Goal: Communication & Community: Answer question/provide support

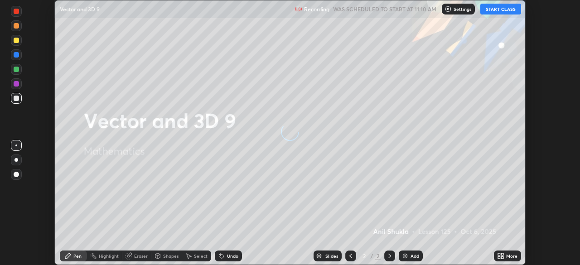
scroll to position [265, 580]
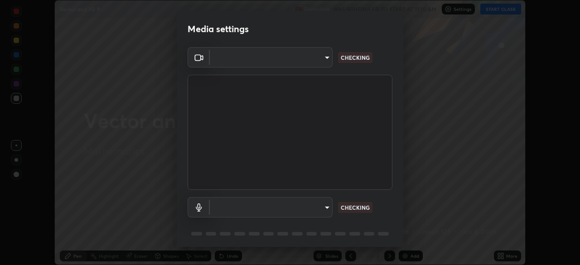
type input "6d46a3bbb121808cbb74c832f71dfccd0f2f4db2e0a8dcefa18edd627fde2ff4"
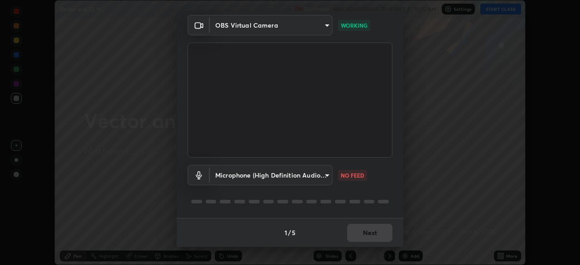
click at [330, 174] on body "Erase all Vector and 3D 9 Recording WAS SCHEDULED TO START AT 11:10 AM Settings…" at bounding box center [290, 132] width 580 height 265
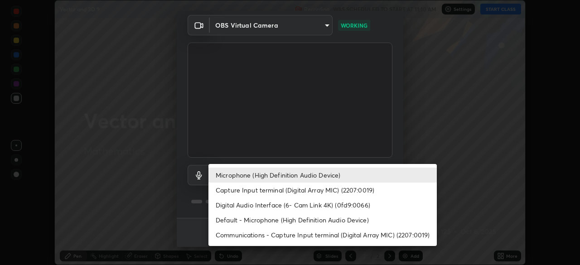
click at [314, 222] on li "Default - Microphone (High Definition Audio Device)" at bounding box center [322, 220] width 228 height 15
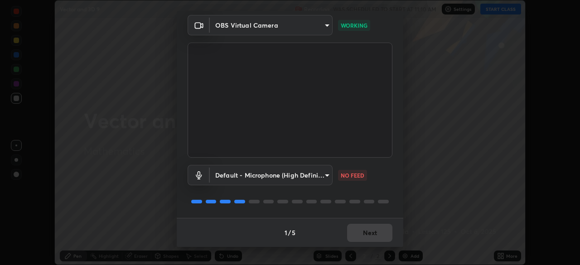
click at [324, 177] on body "Erase all Vector and 3D 9 Recording WAS SCHEDULED TO START AT 11:10 AM Settings…" at bounding box center [290, 132] width 580 height 265
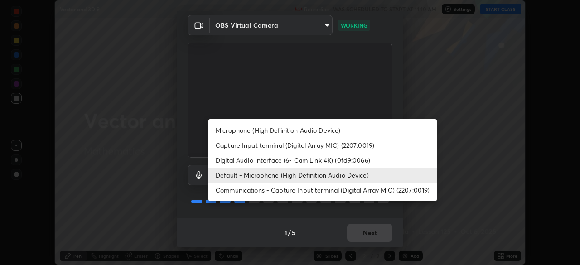
click at [320, 131] on li "Microphone (High Definition Audio Device)" at bounding box center [322, 130] width 228 height 15
type input "542551534069d815422f2d39fde6cbae80a89d9e5025ba2982a8294de1300f8f"
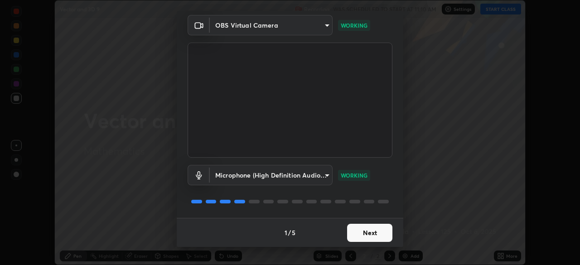
click at [364, 233] on button "Next" at bounding box center [369, 233] width 45 height 18
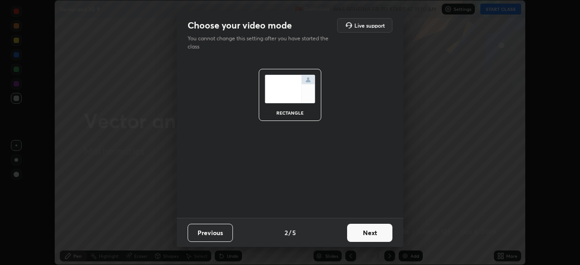
click at [369, 234] on button "Next" at bounding box center [369, 233] width 45 height 18
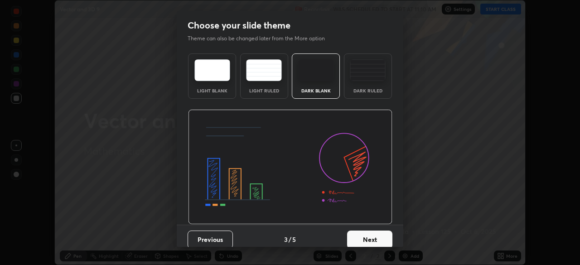
click at [377, 234] on button "Next" at bounding box center [369, 240] width 45 height 18
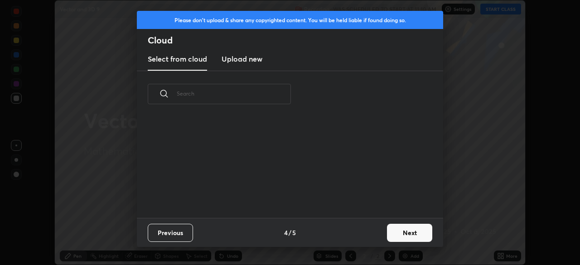
click at [406, 229] on button "Next" at bounding box center [409, 233] width 45 height 18
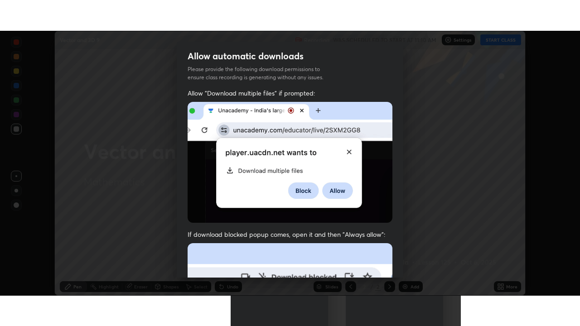
scroll to position [217, 0]
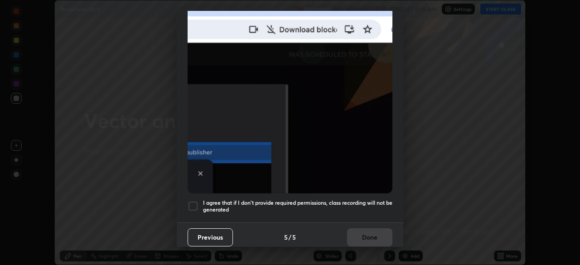
click at [195, 201] on div at bounding box center [193, 206] width 11 height 11
click at [361, 234] on button "Done" at bounding box center [369, 237] width 45 height 18
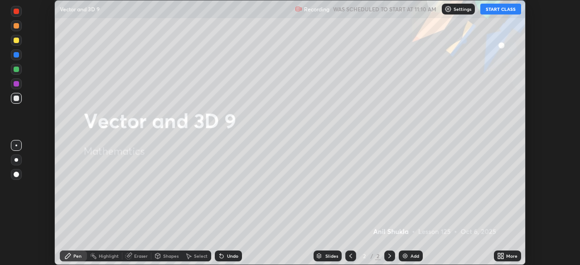
click at [498, 10] on button "START CLASS" at bounding box center [500, 9] width 41 height 11
click at [499, 256] on icon at bounding box center [500, 255] width 7 height 7
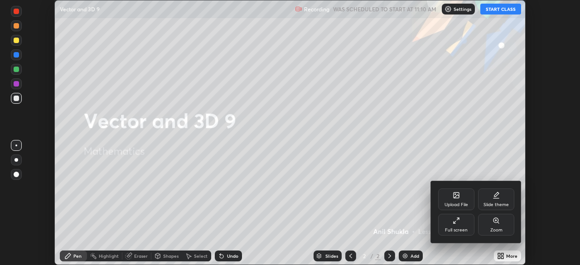
click at [457, 225] on div "Full screen" at bounding box center [456, 225] width 36 height 22
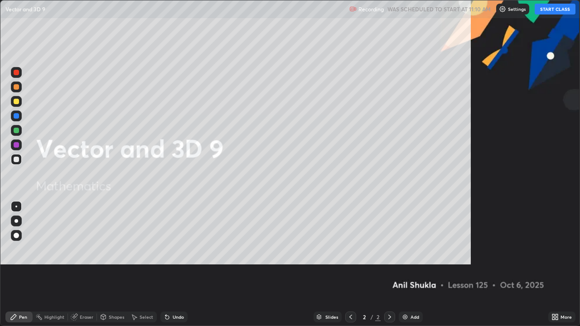
scroll to position [326, 580]
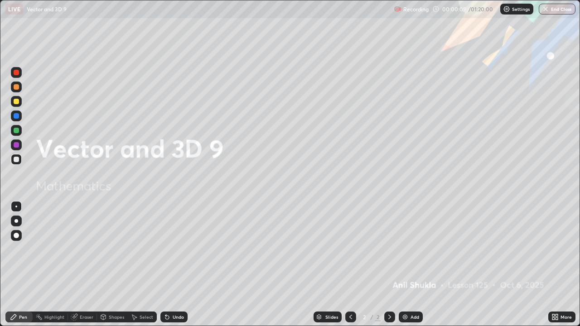
click at [17, 101] on div at bounding box center [16, 101] width 5 height 5
click at [17, 222] on div at bounding box center [17, 221] width 4 height 4
click at [388, 265] on icon at bounding box center [389, 317] width 7 height 7
click at [405, 265] on img at bounding box center [404, 317] width 7 height 7
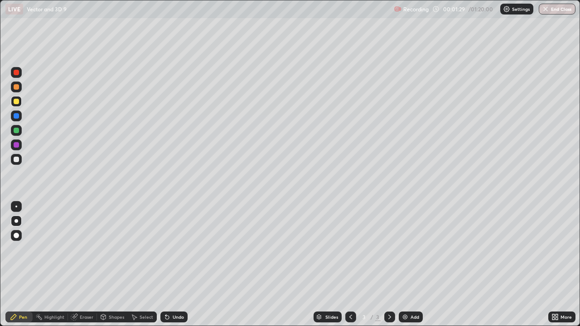
click at [17, 162] on div at bounding box center [16, 159] width 5 height 5
click at [18, 221] on div at bounding box center [17, 221] width 4 height 4
click at [177, 265] on div "Undo" at bounding box center [178, 317] width 11 height 5
click at [17, 159] on div at bounding box center [16, 159] width 5 height 5
click at [174, 265] on div "Undo" at bounding box center [178, 317] width 11 height 5
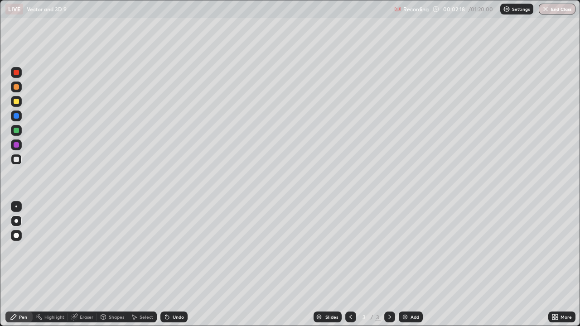
click at [175, 265] on div "Undo" at bounding box center [178, 317] width 11 height 5
click at [173, 265] on div "Undo" at bounding box center [178, 317] width 11 height 5
click at [16, 147] on div at bounding box center [16, 144] width 5 height 5
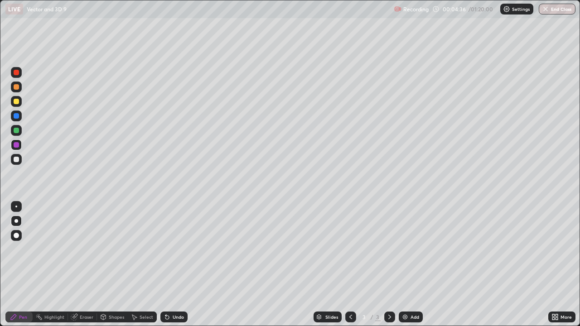
click at [144, 265] on div "Select" at bounding box center [147, 317] width 14 height 5
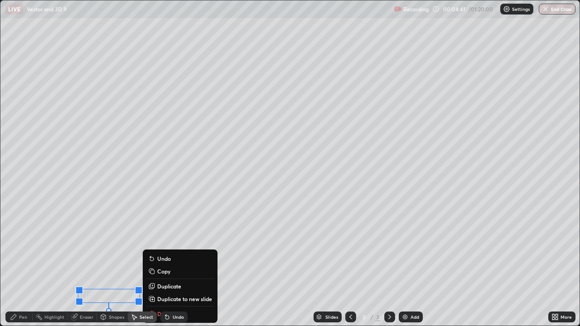
click at [24, 265] on div "Pen" at bounding box center [23, 317] width 8 height 5
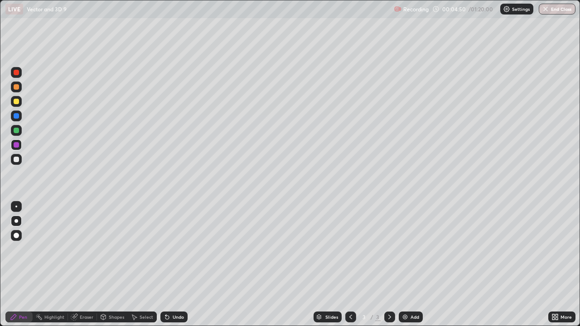
click at [17, 131] on div at bounding box center [16, 130] width 5 height 5
click at [16, 87] on div at bounding box center [16, 86] width 5 height 5
click at [178, 265] on div "Undo" at bounding box center [178, 317] width 11 height 5
click at [177, 265] on div "Undo" at bounding box center [178, 317] width 11 height 5
click at [17, 103] on div at bounding box center [16, 101] width 5 height 5
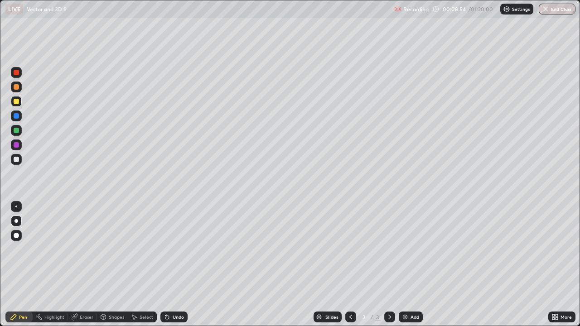
click at [21, 265] on div "Pen" at bounding box center [23, 317] width 8 height 5
click at [144, 265] on div "Select" at bounding box center [147, 317] width 14 height 5
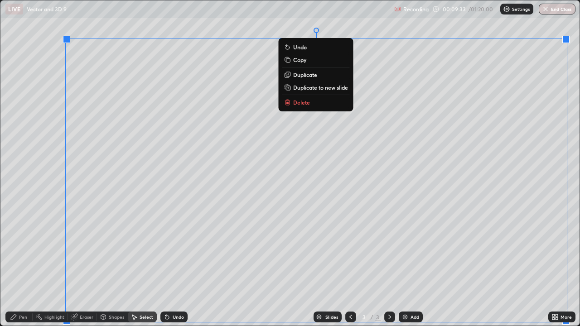
click at [302, 88] on p "Duplicate to new slide" at bounding box center [320, 87] width 55 height 7
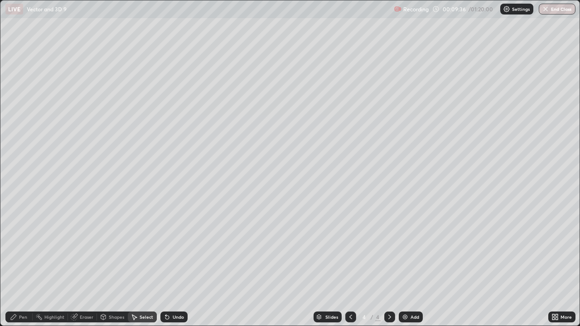
click at [78, 265] on div "Eraser" at bounding box center [82, 317] width 29 height 11
click at [25, 265] on div "Pen" at bounding box center [23, 317] width 8 height 5
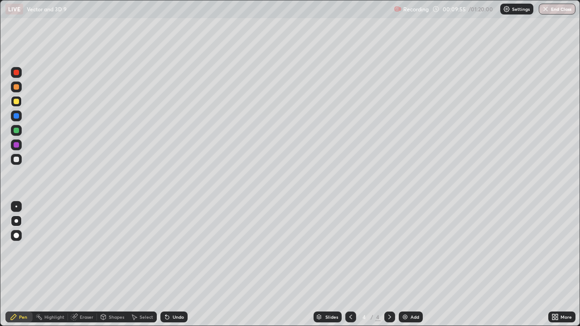
click at [80, 265] on div "Eraser" at bounding box center [87, 317] width 14 height 5
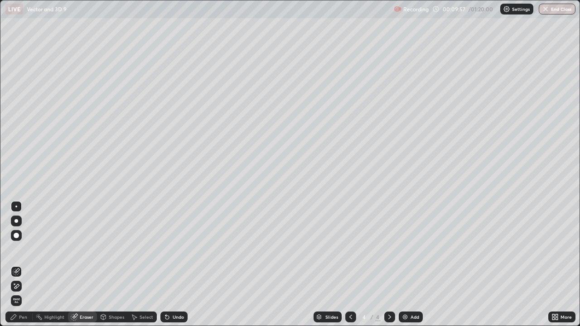
click at [23, 265] on div "Pen" at bounding box center [23, 317] width 8 height 5
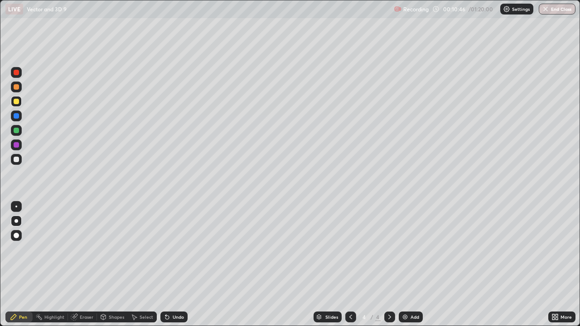
click at [17, 104] on div at bounding box center [16, 101] width 5 height 5
click at [15, 222] on div at bounding box center [16, 221] width 11 height 11
click at [15, 103] on div at bounding box center [16, 101] width 5 height 5
click at [141, 265] on div "Select" at bounding box center [147, 317] width 14 height 5
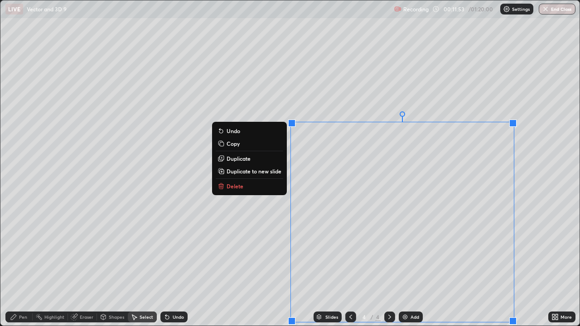
click at [276, 265] on div "0 ° Undo Copy Duplicate Duplicate to new slide Delete" at bounding box center [289, 162] width 579 height 325
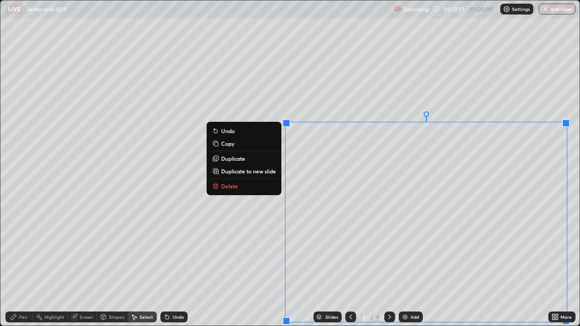
click at [270, 172] on p "Duplicate to new slide" at bounding box center [248, 171] width 55 height 7
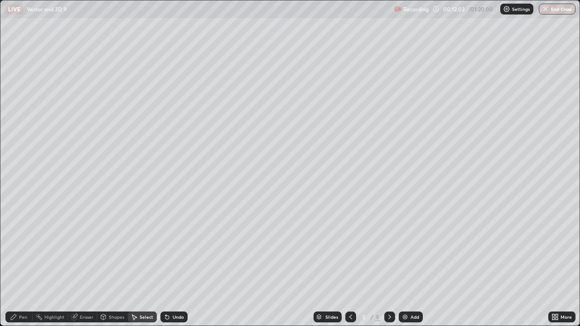
click at [22, 265] on div "Pen" at bounding box center [23, 317] width 8 height 5
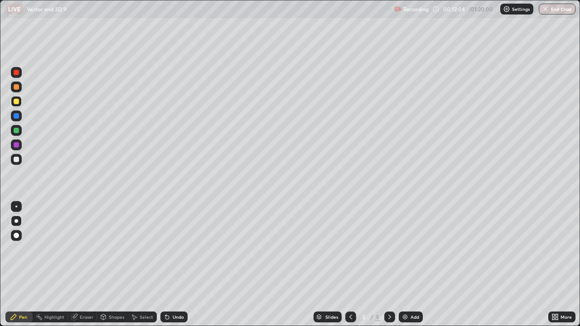
click at [15, 101] on div at bounding box center [16, 101] width 5 height 5
click at [17, 88] on div at bounding box center [16, 86] width 5 height 5
click at [16, 73] on div at bounding box center [16, 72] width 5 height 5
click at [18, 87] on div at bounding box center [16, 86] width 5 height 5
click at [18, 74] on div at bounding box center [16, 72] width 5 height 5
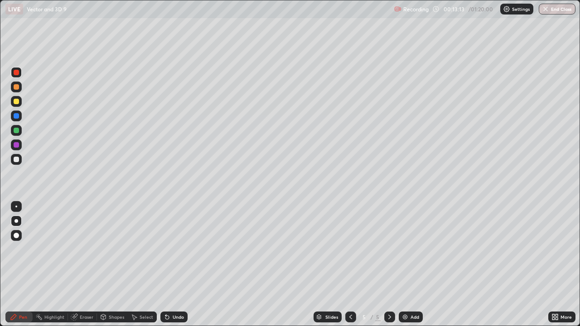
click at [82, 265] on div "Eraser" at bounding box center [87, 317] width 14 height 5
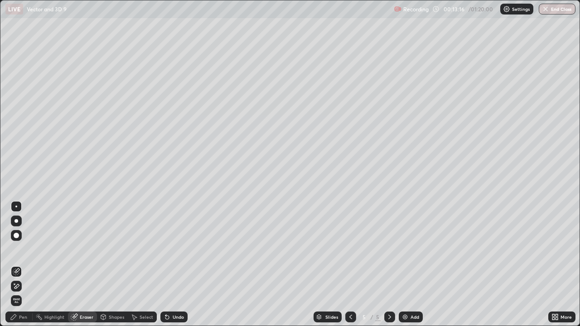
click at [23, 265] on div "Pen" at bounding box center [23, 317] width 8 height 5
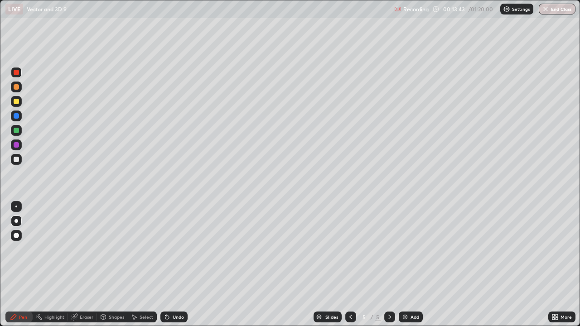
click at [17, 146] on div at bounding box center [16, 144] width 5 height 5
click at [84, 265] on div "Eraser" at bounding box center [87, 317] width 14 height 5
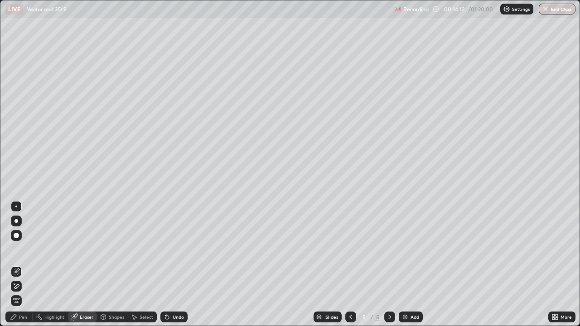
click at [23, 265] on div "Pen" at bounding box center [23, 317] width 8 height 5
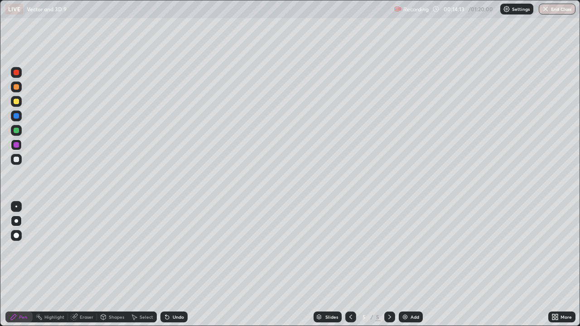
click at [16, 131] on div at bounding box center [16, 130] width 5 height 5
click at [145, 265] on div "Select" at bounding box center [147, 317] width 14 height 5
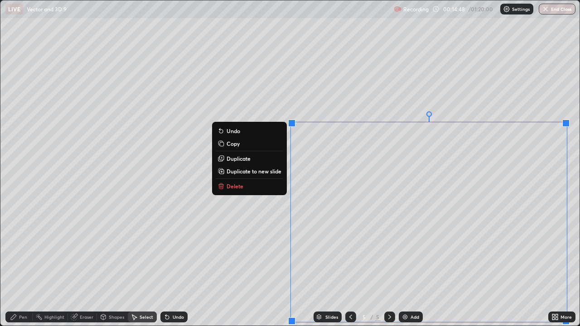
click at [258, 188] on button "Delete" at bounding box center [250, 186] width 68 height 11
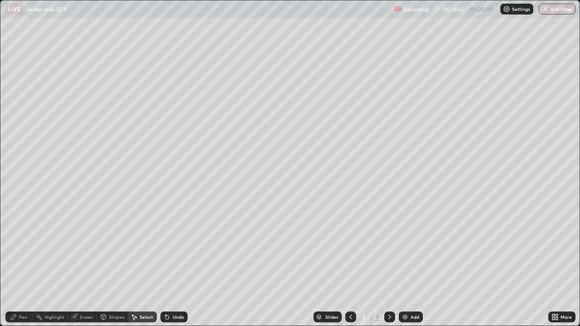
click at [26, 265] on div "Pen" at bounding box center [23, 317] width 8 height 5
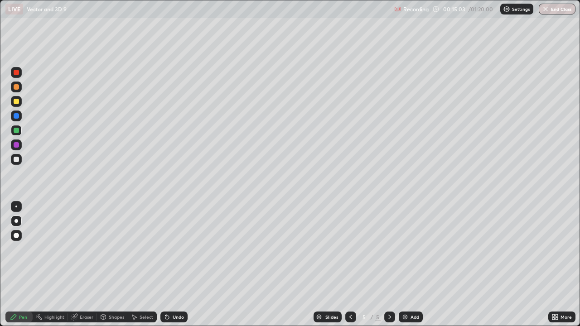
click at [176, 265] on div "Undo" at bounding box center [178, 317] width 11 height 5
click at [18, 88] on div at bounding box center [16, 86] width 5 height 5
click at [16, 102] on div at bounding box center [16, 101] width 5 height 5
click at [18, 222] on div at bounding box center [16, 221] width 11 height 11
click at [389, 265] on icon at bounding box center [389, 317] width 7 height 7
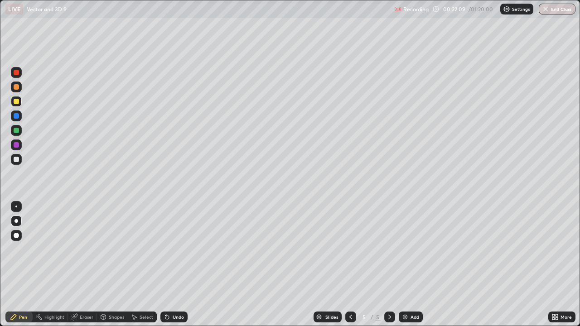
click at [403, 265] on img at bounding box center [404, 317] width 7 height 7
click at [17, 236] on div at bounding box center [16, 235] width 5 height 5
click at [16, 102] on div at bounding box center [16, 101] width 5 height 5
click at [17, 160] on div at bounding box center [16, 159] width 5 height 5
click at [17, 115] on div at bounding box center [16, 115] width 5 height 5
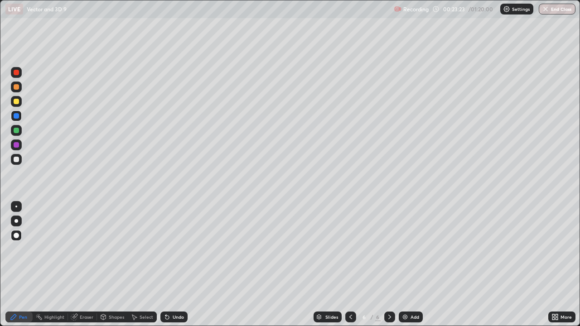
click at [18, 102] on div at bounding box center [16, 101] width 5 height 5
click at [17, 222] on div at bounding box center [17, 221] width 4 height 4
click at [16, 73] on div at bounding box center [16, 72] width 5 height 5
click at [174, 265] on div "Undo" at bounding box center [178, 317] width 11 height 5
click at [170, 265] on div "Undo" at bounding box center [173, 317] width 27 height 11
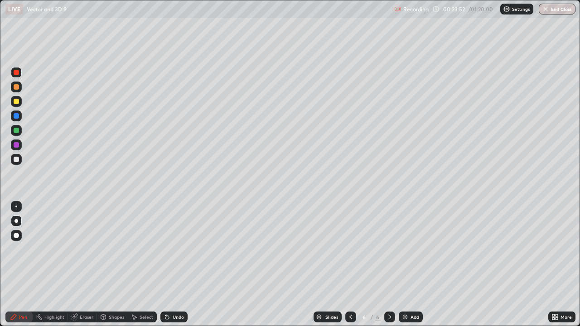
click at [172, 265] on div "Undo" at bounding box center [173, 317] width 27 height 11
click at [17, 102] on div at bounding box center [16, 101] width 5 height 5
click at [17, 72] on div at bounding box center [16, 72] width 5 height 5
click at [18, 102] on div at bounding box center [16, 101] width 5 height 5
click at [176, 265] on div "Undo" at bounding box center [178, 317] width 11 height 5
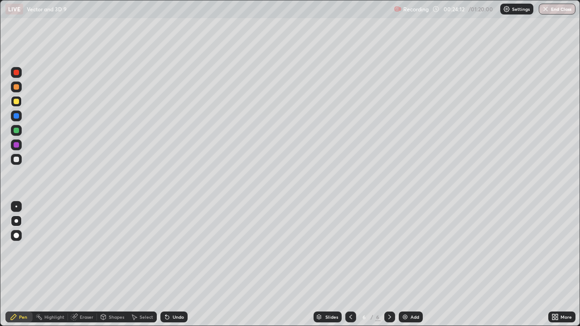
click at [175, 265] on div "Undo" at bounding box center [178, 317] width 11 height 5
click at [17, 72] on div at bounding box center [16, 72] width 5 height 5
click at [16, 160] on div at bounding box center [16, 159] width 5 height 5
click at [16, 100] on div at bounding box center [16, 101] width 5 height 5
click at [17, 158] on div at bounding box center [16, 159] width 5 height 5
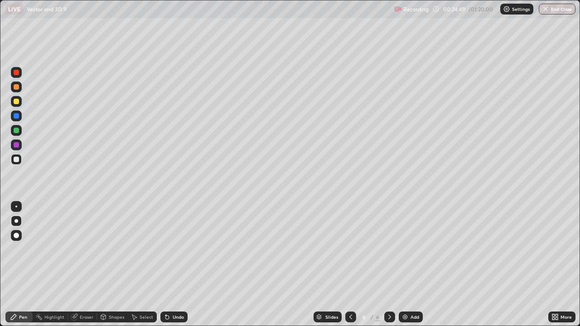
click at [84, 265] on div "Eraser" at bounding box center [87, 317] width 14 height 5
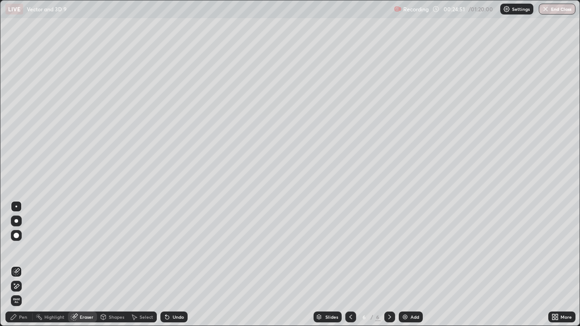
click at [17, 265] on div "Pen" at bounding box center [18, 317] width 27 height 11
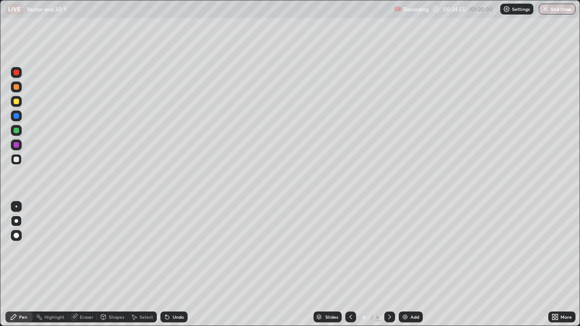
click at [173, 265] on div "Undo" at bounding box center [178, 317] width 11 height 5
click at [175, 265] on div "Undo" at bounding box center [178, 317] width 11 height 5
click at [176, 265] on div "Undo" at bounding box center [178, 317] width 11 height 5
click at [165, 265] on icon at bounding box center [165, 315] width 1 height 1
click at [169, 265] on div "Undo" at bounding box center [173, 317] width 27 height 11
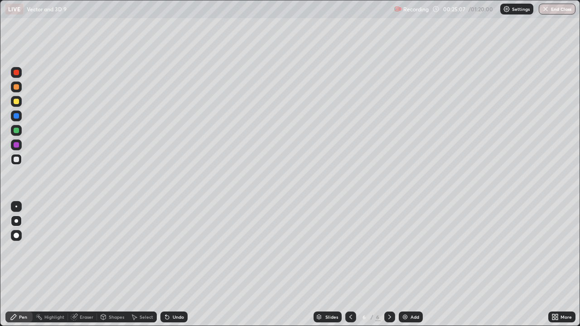
click at [173, 265] on div "Undo" at bounding box center [178, 317] width 11 height 5
click at [172, 265] on div "Undo" at bounding box center [173, 317] width 27 height 11
click at [173, 265] on div "Undo" at bounding box center [173, 317] width 27 height 11
click at [172, 265] on div "Undo" at bounding box center [173, 317] width 27 height 11
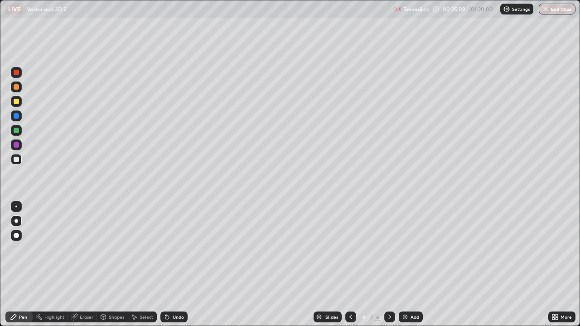
click at [172, 265] on div "Undo" at bounding box center [173, 317] width 27 height 11
click at [17, 159] on div at bounding box center [16, 159] width 5 height 5
click at [173, 265] on div "Undo" at bounding box center [178, 317] width 11 height 5
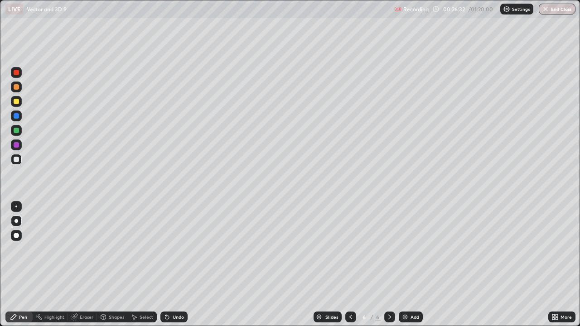
click at [171, 265] on div "Undo" at bounding box center [173, 317] width 27 height 11
click at [174, 265] on div "Undo" at bounding box center [178, 317] width 11 height 5
click at [173, 265] on div "Undo" at bounding box center [178, 317] width 11 height 5
click at [173, 265] on div "Undo" at bounding box center [173, 317] width 27 height 11
click at [172, 265] on div "Undo" at bounding box center [173, 317] width 27 height 11
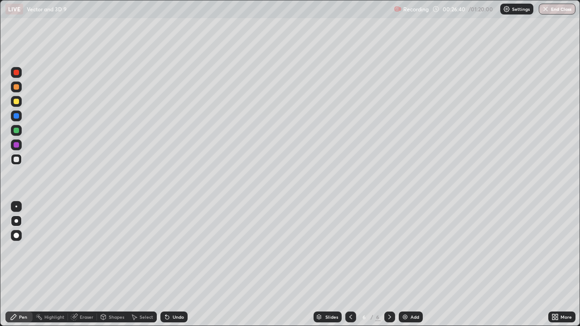
click at [173, 265] on div "Undo" at bounding box center [178, 317] width 11 height 5
click at [179, 265] on div "Undo" at bounding box center [178, 317] width 11 height 5
click at [177, 265] on div "Undo" at bounding box center [178, 317] width 11 height 5
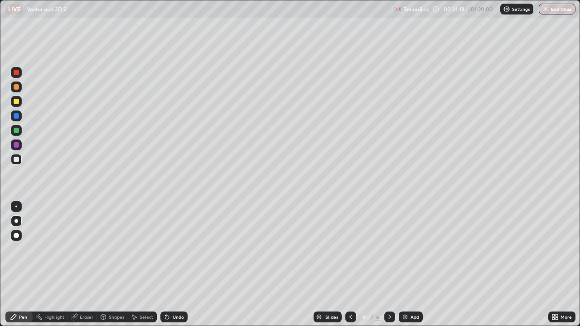
click at [18, 88] on div at bounding box center [16, 86] width 5 height 5
click at [17, 101] on div at bounding box center [16, 101] width 5 height 5
click at [16, 102] on div at bounding box center [16, 101] width 5 height 5
click at [16, 221] on div at bounding box center [17, 221] width 4 height 4
click at [389, 265] on icon at bounding box center [389, 317] width 7 height 7
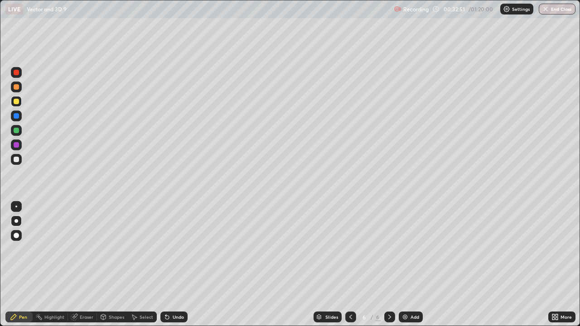
click at [389, 265] on icon at bounding box center [389, 317] width 7 height 7
click at [408, 265] on div "Add" at bounding box center [411, 317] width 24 height 11
click at [349, 265] on icon at bounding box center [350, 317] width 3 height 5
click at [389, 265] on icon at bounding box center [389, 317] width 7 height 7
click at [87, 265] on div "Eraser" at bounding box center [87, 317] width 14 height 5
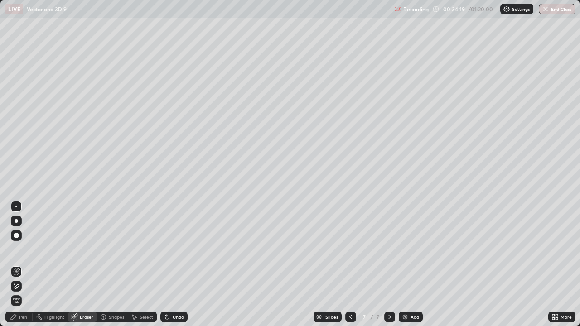
click at [23, 265] on div "Pen" at bounding box center [23, 317] width 8 height 5
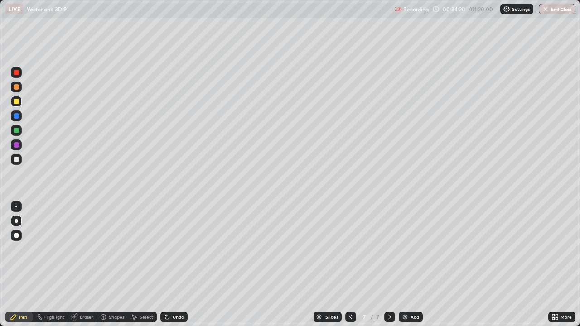
click at [18, 102] on div at bounding box center [16, 101] width 5 height 5
click at [18, 159] on div at bounding box center [16, 159] width 5 height 5
click at [349, 265] on icon at bounding box center [350, 317] width 7 height 7
click at [387, 265] on icon at bounding box center [389, 317] width 7 height 7
click at [16, 132] on div at bounding box center [16, 130] width 5 height 5
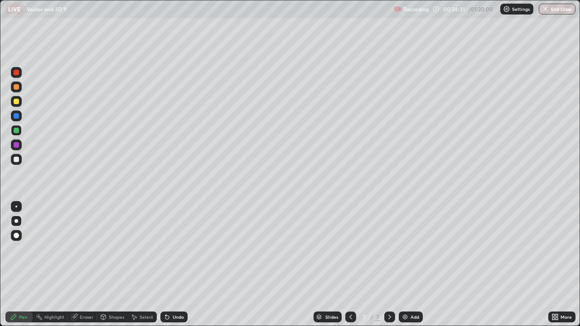
click at [176, 265] on div "Undo" at bounding box center [178, 317] width 11 height 5
click at [349, 265] on icon at bounding box center [350, 317] width 7 height 7
click at [388, 265] on icon at bounding box center [389, 317] width 7 height 7
click at [83, 265] on div "Eraser" at bounding box center [87, 317] width 14 height 5
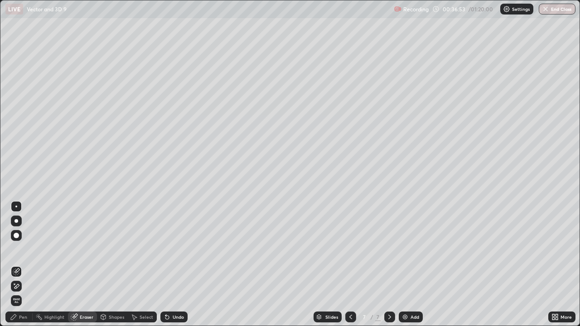
click at [17, 265] on icon at bounding box center [13, 317] width 7 height 7
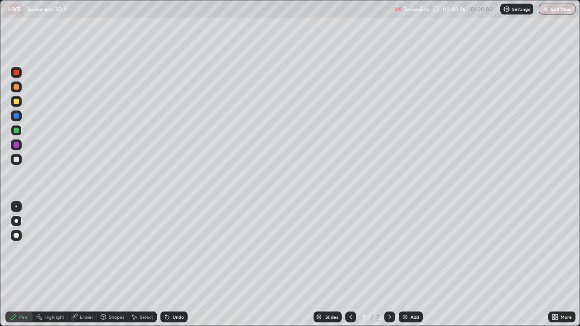
click at [350, 265] on icon at bounding box center [350, 317] width 7 height 7
click at [388, 265] on icon at bounding box center [389, 317] width 7 height 7
click at [389, 265] on icon at bounding box center [389, 317] width 7 height 7
click at [411, 265] on div "Add" at bounding box center [415, 317] width 9 height 5
click at [17, 102] on div at bounding box center [16, 101] width 5 height 5
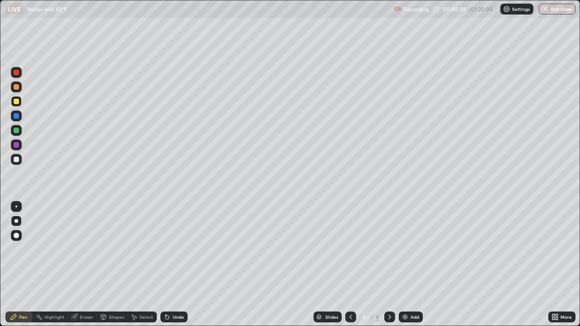
click at [17, 220] on div at bounding box center [17, 221] width 4 height 4
click at [17, 100] on div at bounding box center [16, 101] width 5 height 5
click at [17, 103] on div at bounding box center [16, 101] width 5 height 5
click at [17, 118] on div at bounding box center [16, 115] width 5 height 5
click at [17, 131] on div at bounding box center [16, 130] width 5 height 5
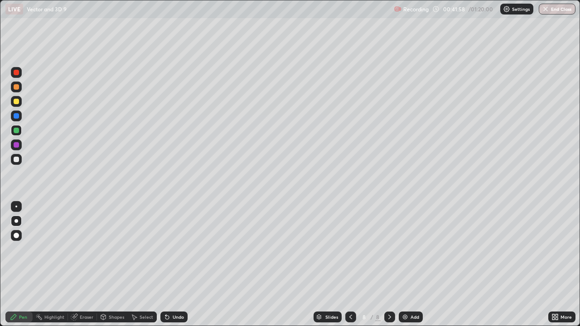
click at [15, 87] on div at bounding box center [16, 86] width 5 height 5
click at [15, 131] on div at bounding box center [16, 130] width 5 height 5
click at [176, 265] on div "Undo" at bounding box center [178, 317] width 11 height 5
click at [16, 112] on div at bounding box center [16, 116] width 11 height 11
click at [170, 265] on div "Undo" at bounding box center [173, 317] width 27 height 11
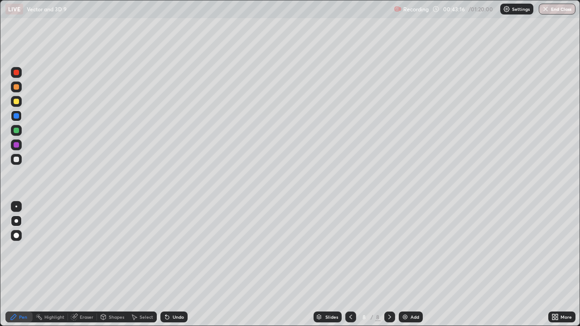
click at [173, 265] on div "Undo" at bounding box center [178, 317] width 11 height 5
click at [15, 102] on div at bounding box center [16, 101] width 5 height 5
click at [16, 221] on div at bounding box center [17, 221] width 4 height 4
click at [387, 265] on icon at bounding box center [389, 317] width 7 height 7
click at [389, 265] on icon at bounding box center [389, 317] width 7 height 7
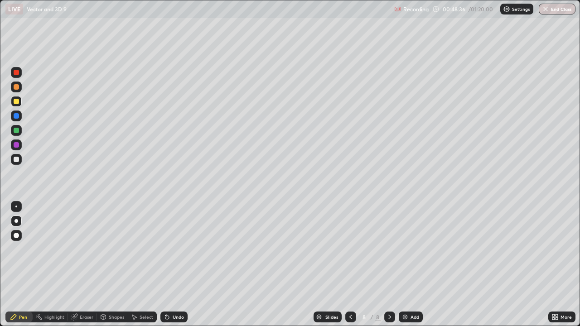
click at [407, 265] on img at bounding box center [404, 317] width 7 height 7
click at [19, 103] on div at bounding box center [16, 101] width 5 height 5
click at [175, 265] on div "Undo" at bounding box center [178, 317] width 11 height 5
click at [176, 265] on div "Undo" at bounding box center [178, 317] width 11 height 5
click at [17, 160] on div at bounding box center [16, 159] width 5 height 5
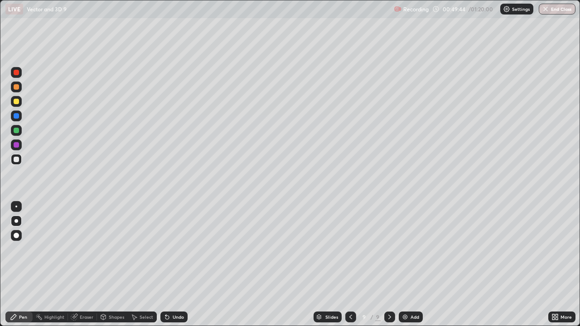
click at [350, 265] on icon at bounding box center [350, 317] width 7 height 7
click at [389, 265] on icon at bounding box center [389, 317] width 7 height 7
click at [176, 265] on div "Undo" at bounding box center [178, 317] width 11 height 5
click at [175, 265] on div "Undo" at bounding box center [178, 317] width 11 height 5
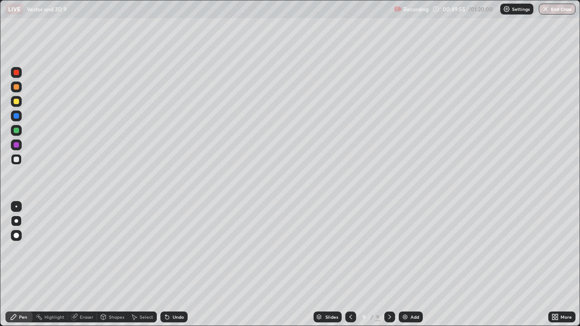
click at [174, 265] on div "Undo" at bounding box center [178, 317] width 11 height 5
click at [173, 265] on div "Undo" at bounding box center [178, 317] width 11 height 5
click at [72, 265] on icon at bounding box center [74, 317] width 6 height 6
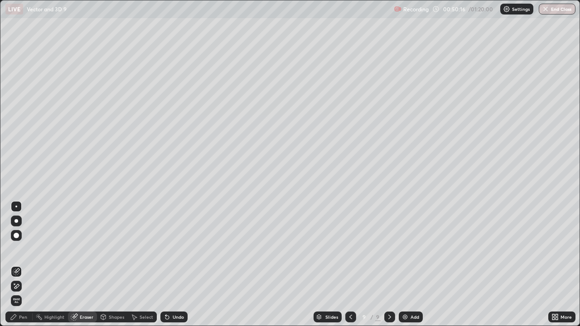
click at [25, 265] on div "Pen" at bounding box center [18, 317] width 27 height 11
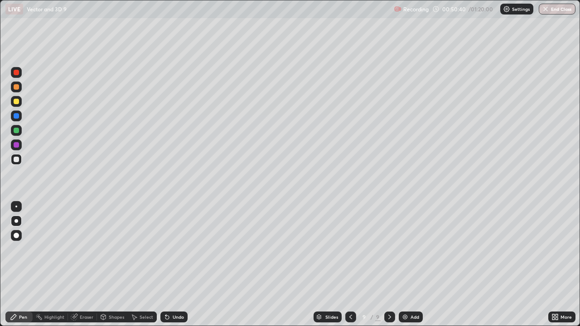
click at [18, 102] on div at bounding box center [16, 101] width 5 height 5
click at [17, 145] on div at bounding box center [16, 144] width 5 height 5
click at [143, 265] on div "Select" at bounding box center [147, 317] width 14 height 5
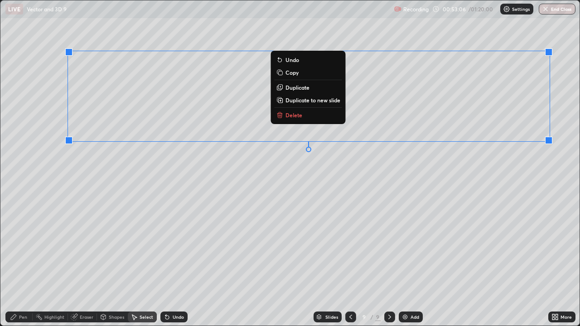
click at [319, 102] on p "Duplicate to new slide" at bounding box center [312, 100] width 55 height 7
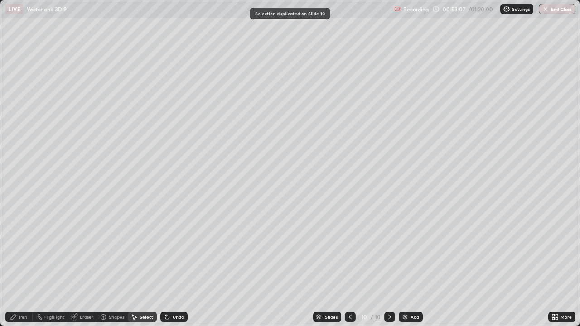
click at [85, 265] on div "Eraser" at bounding box center [87, 317] width 14 height 5
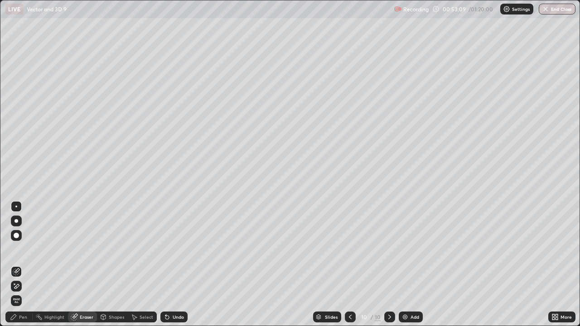
click at [22, 265] on div "Pen" at bounding box center [23, 317] width 8 height 5
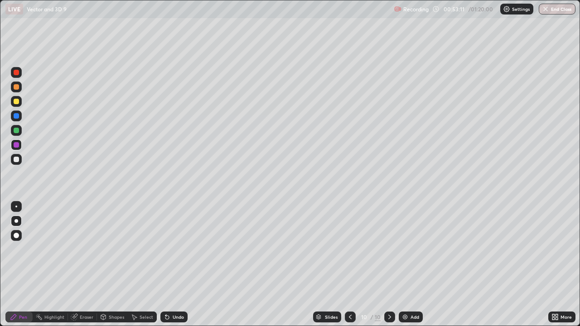
click at [17, 103] on div at bounding box center [16, 101] width 5 height 5
click at [17, 221] on div at bounding box center [17, 221] width 4 height 4
click at [84, 265] on div "Eraser" at bounding box center [87, 317] width 14 height 5
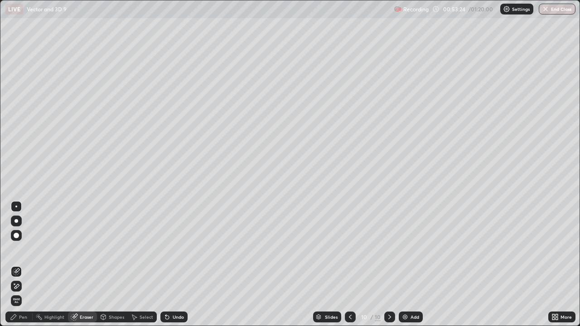
click at [21, 265] on div "Pen" at bounding box center [23, 317] width 8 height 5
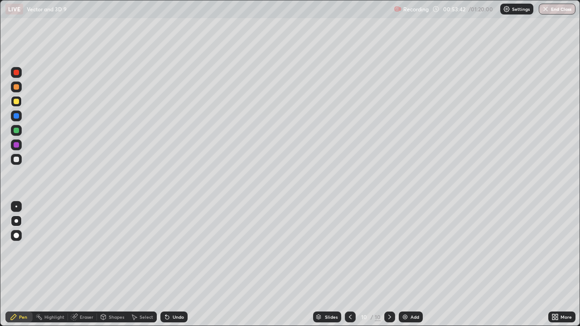
click at [118, 265] on div "Shapes" at bounding box center [112, 317] width 31 height 11
click at [86, 265] on div "Eraser" at bounding box center [87, 317] width 14 height 5
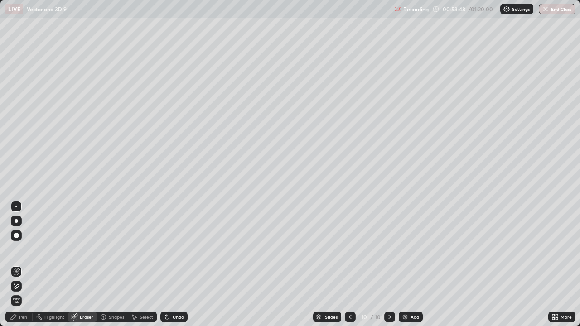
click at [20, 265] on div "Pen" at bounding box center [23, 317] width 8 height 5
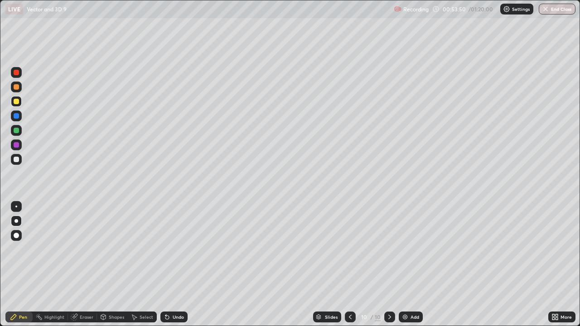
click at [18, 160] on div at bounding box center [16, 159] width 5 height 5
click at [175, 265] on div "Undo" at bounding box center [178, 317] width 11 height 5
click at [16, 130] on div at bounding box center [16, 130] width 5 height 5
click at [140, 265] on div "Select" at bounding box center [147, 317] width 14 height 5
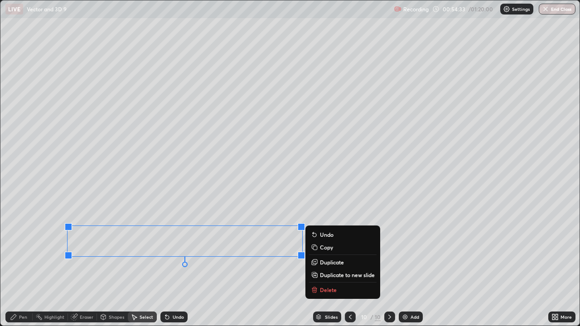
click at [19, 265] on div "Pen" at bounding box center [18, 317] width 27 height 11
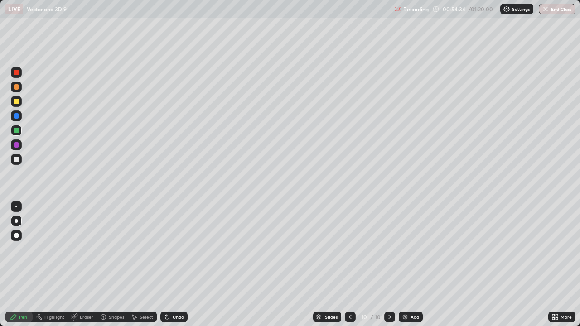
click at [17, 146] on div at bounding box center [16, 144] width 5 height 5
click at [18, 132] on div at bounding box center [16, 130] width 5 height 5
click at [16, 73] on div at bounding box center [16, 72] width 5 height 5
click at [180, 265] on div "Undo" at bounding box center [178, 317] width 11 height 5
click at [179, 265] on div "Undo" at bounding box center [178, 317] width 11 height 5
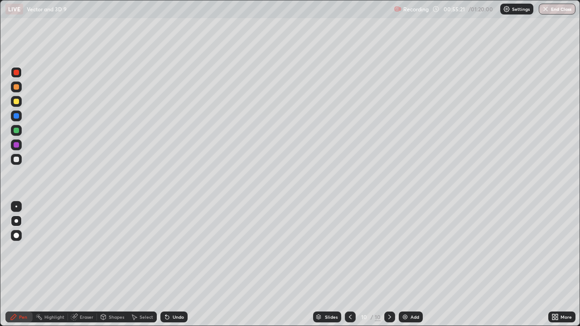
click at [179, 265] on div "Undo" at bounding box center [178, 317] width 11 height 5
click at [178, 265] on div "Undo" at bounding box center [178, 317] width 11 height 5
click at [174, 265] on div "Undo" at bounding box center [178, 317] width 11 height 5
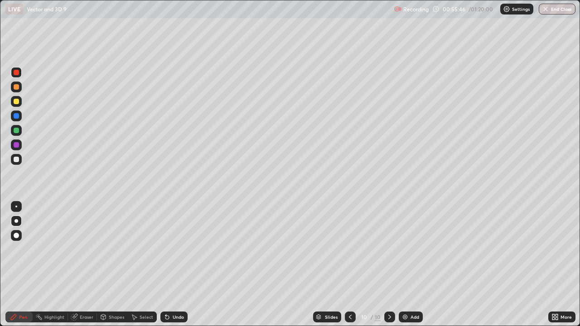
click at [171, 265] on div "Undo" at bounding box center [173, 317] width 27 height 11
click at [18, 132] on div at bounding box center [16, 130] width 5 height 5
click at [173, 265] on div "Undo" at bounding box center [178, 317] width 11 height 5
click at [175, 265] on div "Undo" at bounding box center [178, 317] width 11 height 5
click at [16, 74] on div at bounding box center [16, 72] width 5 height 5
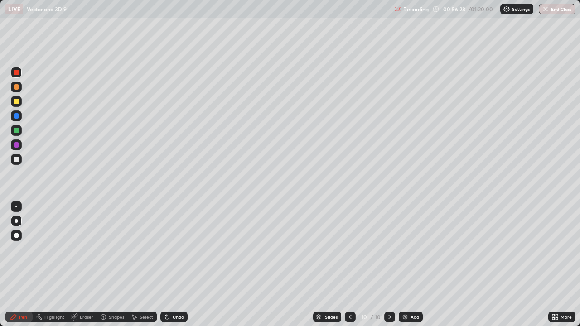
click at [18, 160] on div at bounding box center [16, 159] width 5 height 5
click at [17, 102] on div at bounding box center [16, 101] width 5 height 5
click at [18, 220] on div at bounding box center [16, 221] width 11 height 11
click at [20, 265] on div "Pen" at bounding box center [23, 317] width 8 height 5
click at [389, 265] on icon at bounding box center [389, 317] width 7 height 7
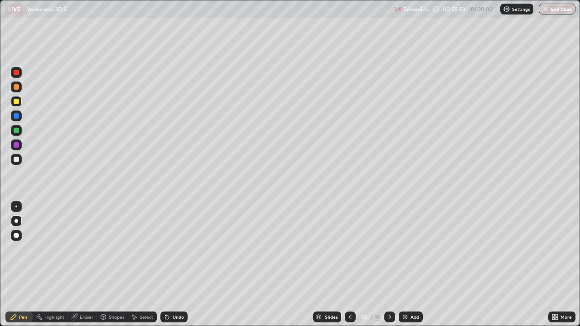
click at [389, 265] on icon at bounding box center [389, 317] width 7 height 7
click at [390, 265] on icon at bounding box center [389, 317] width 7 height 7
click at [390, 265] on icon at bounding box center [389, 317] width 3 height 5
click at [411, 265] on div "Add" at bounding box center [415, 317] width 9 height 5
click at [16, 102] on div at bounding box center [16, 101] width 5 height 5
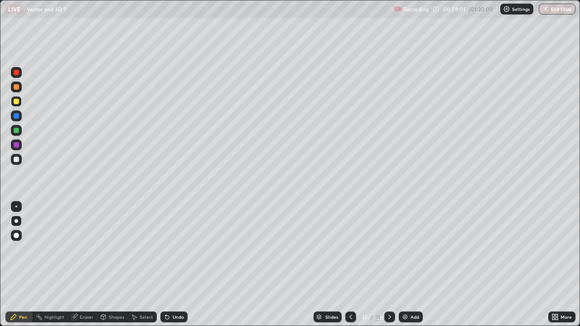
click at [179, 265] on div "Undo" at bounding box center [178, 317] width 11 height 5
click at [180, 265] on div "Undo" at bounding box center [178, 317] width 11 height 5
click at [179, 265] on div "Undo" at bounding box center [178, 317] width 11 height 5
click at [178, 265] on div "Undo" at bounding box center [178, 317] width 11 height 5
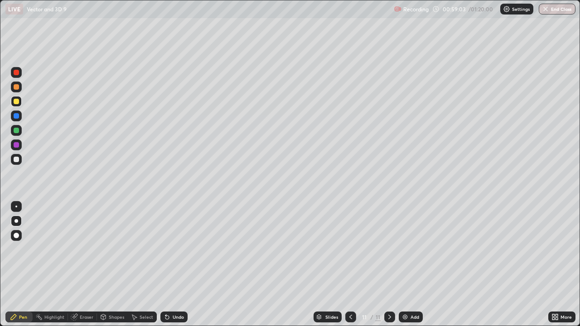
click at [23, 265] on div "Pen" at bounding box center [23, 317] width 8 height 5
click at [17, 101] on div at bounding box center [16, 101] width 5 height 5
click at [19, 102] on div at bounding box center [16, 101] width 5 height 5
click at [18, 146] on div at bounding box center [16, 144] width 5 height 5
click at [17, 145] on div at bounding box center [16, 144] width 5 height 5
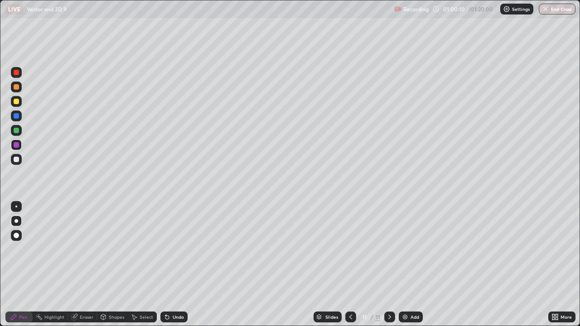
click at [177, 265] on div "Undo" at bounding box center [178, 317] width 11 height 5
click at [180, 265] on div "Undo" at bounding box center [178, 317] width 11 height 5
click at [16, 117] on div at bounding box center [16, 115] width 5 height 5
click at [17, 103] on div at bounding box center [16, 101] width 5 height 5
click at [17, 131] on div at bounding box center [16, 130] width 5 height 5
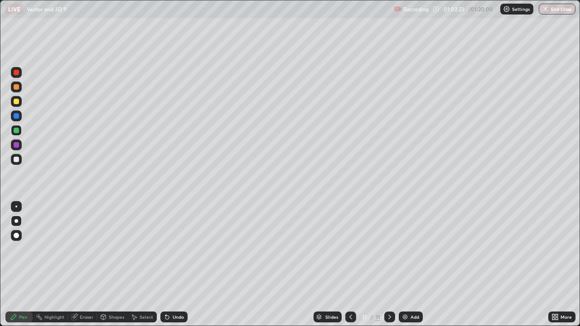
click at [16, 116] on div at bounding box center [16, 115] width 5 height 5
click at [17, 75] on div at bounding box center [16, 72] width 5 height 5
click at [178, 265] on div "Undo" at bounding box center [178, 317] width 11 height 5
click at [179, 265] on div "Undo" at bounding box center [178, 317] width 11 height 5
click at [17, 132] on div at bounding box center [16, 130] width 5 height 5
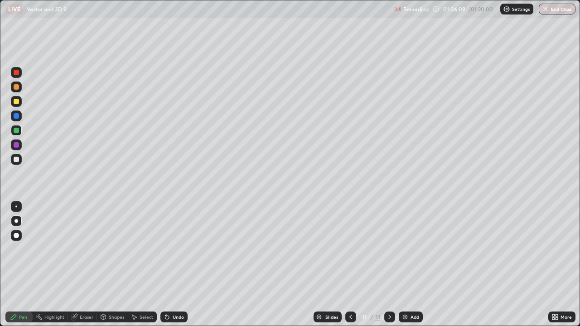
click at [175, 265] on div "Undo" at bounding box center [178, 317] width 11 height 5
click at [174, 265] on div "Undo" at bounding box center [178, 317] width 11 height 5
click at [173, 265] on div "Undo" at bounding box center [178, 317] width 11 height 5
click at [175, 265] on div "Undo" at bounding box center [173, 317] width 27 height 11
click at [18, 131] on div at bounding box center [16, 130] width 5 height 5
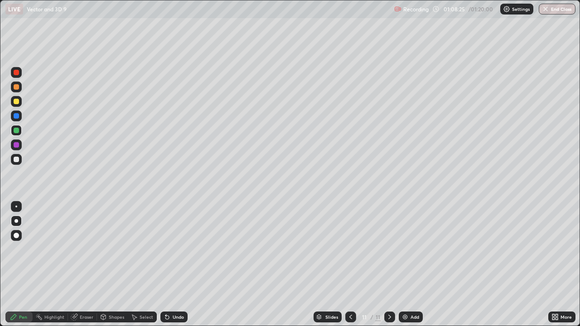
click at [389, 265] on icon at bounding box center [389, 317] width 7 height 7
click at [408, 265] on div "Add" at bounding box center [411, 317] width 24 height 11
click at [16, 102] on div at bounding box center [16, 101] width 5 height 5
click at [17, 160] on div at bounding box center [16, 159] width 5 height 5
click at [176, 265] on div "Undo" at bounding box center [178, 317] width 11 height 5
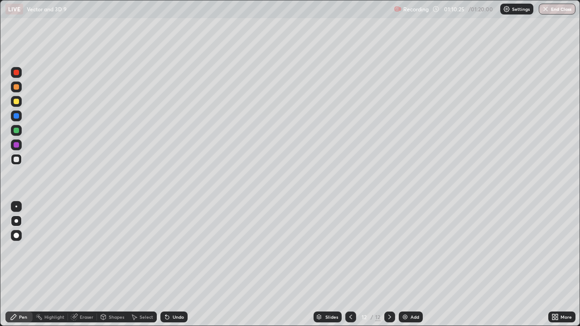
click at [176, 265] on div "Undo" at bounding box center [178, 317] width 11 height 5
click at [175, 265] on div "Undo" at bounding box center [178, 317] width 11 height 5
click at [16, 89] on div at bounding box center [16, 86] width 5 height 5
click at [19, 103] on div at bounding box center [16, 101] width 5 height 5
click at [86, 265] on div "Eraser" at bounding box center [87, 317] width 14 height 5
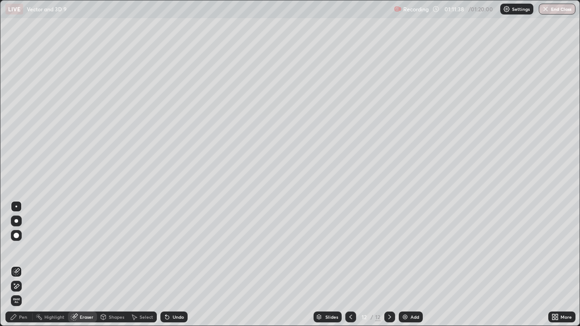
click at [18, 265] on div "Pen" at bounding box center [18, 317] width 27 height 11
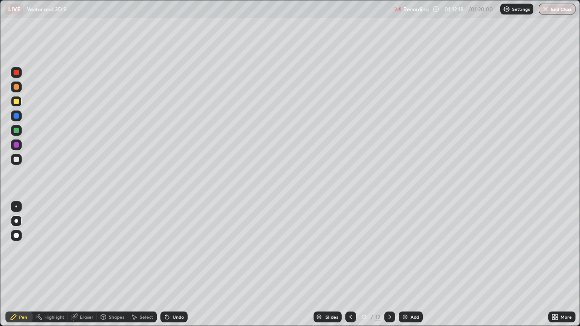
click at [178, 265] on div "Undo" at bounding box center [178, 317] width 11 height 5
click at [175, 265] on div "Undo" at bounding box center [178, 317] width 11 height 5
click at [174, 265] on div "Undo" at bounding box center [178, 317] width 11 height 5
click at [175, 265] on div "Undo" at bounding box center [178, 317] width 11 height 5
click at [177, 265] on div "Undo" at bounding box center [178, 317] width 11 height 5
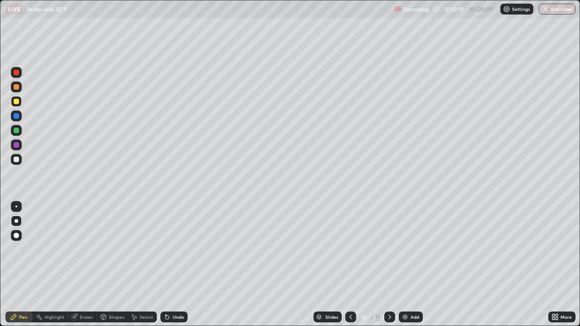
click at [179, 265] on div "Undo" at bounding box center [173, 317] width 27 height 11
click at [180, 265] on div "Undo" at bounding box center [178, 317] width 11 height 5
click at [181, 265] on div "Undo" at bounding box center [178, 317] width 11 height 5
click at [182, 265] on div "Undo" at bounding box center [178, 317] width 11 height 5
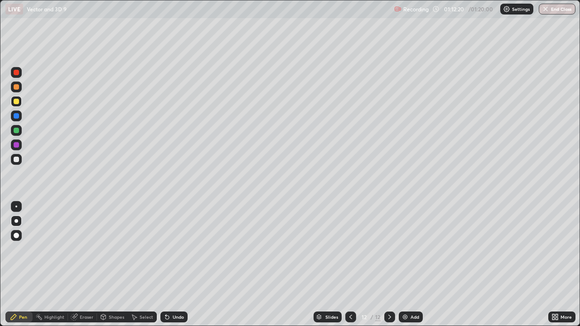
click at [182, 265] on div "Undo" at bounding box center [178, 317] width 11 height 5
click at [181, 265] on div "Undo" at bounding box center [178, 317] width 11 height 5
click at [14, 160] on div at bounding box center [16, 159] width 5 height 5
click at [178, 265] on div "Undo" at bounding box center [178, 317] width 11 height 5
click at [177, 265] on div "Undo" at bounding box center [178, 317] width 11 height 5
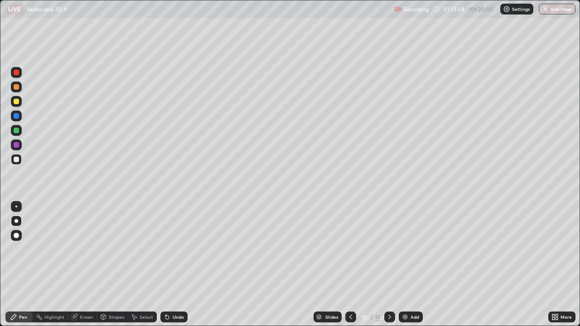
click at [176, 265] on div "Undo" at bounding box center [178, 317] width 11 height 5
click at [19, 102] on div at bounding box center [16, 101] width 11 height 11
click at [18, 100] on div at bounding box center [16, 101] width 5 height 5
click at [76, 265] on icon at bounding box center [74, 317] width 6 height 6
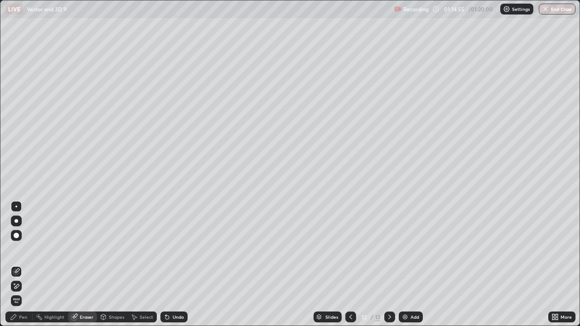
click at [17, 265] on icon at bounding box center [13, 317] width 7 height 7
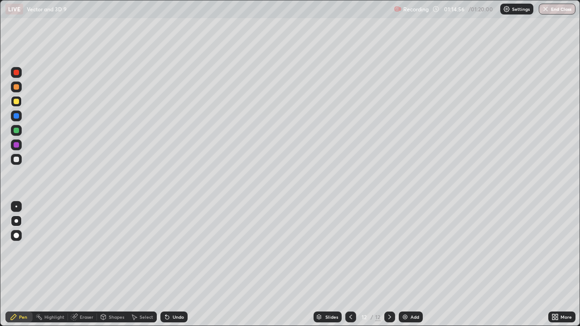
click at [15, 103] on div at bounding box center [16, 101] width 5 height 5
click at [389, 265] on icon at bounding box center [389, 317] width 3 height 5
click at [388, 265] on icon at bounding box center [389, 317] width 7 height 7
click at [402, 265] on img at bounding box center [404, 317] width 7 height 7
click at [18, 102] on div at bounding box center [16, 101] width 5 height 5
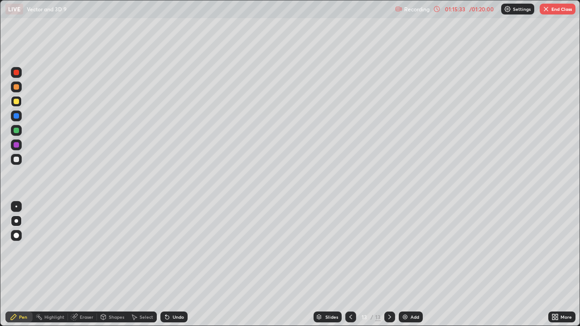
click at [18, 101] on div at bounding box center [16, 101] width 5 height 5
click at [174, 265] on div "Undo" at bounding box center [178, 317] width 11 height 5
click at [175, 265] on div "Undo" at bounding box center [178, 317] width 11 height 5
click at [174, 265] on div "Undo" at bounding box center [178, 317] width 11 height 5
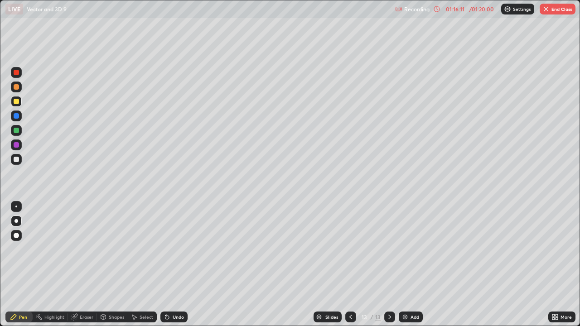
click at [176, 265] on div "Undo" at bounding box center [178, 317] width 11 height 5
click at [15, 161] on div at bounding box center [16, 159] width 5 height 5
click at [15, 221] on div at bounding box center [17, 221] width 4 height 4
click at [351, 265] on icon at bounding box center [350, 317] width 7 height 7
click at [349, 265] on icon at bounding box center [350, 317] width 7 height 7
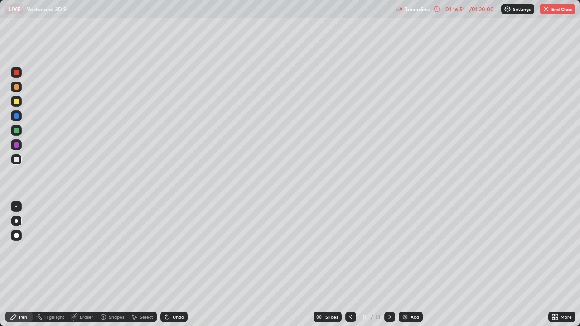
click at [389, 265] on icon at bounding box center [389, 317] width 7 height 7
click at [177, 265] on div "Undo" at bounding box center [178, 317] width 11 height 5
click at [175, 265] on div "Undo" at bounding box center [178, 317] width 11 height 5
click at [173, 265] on div "Undo" at bounding box center [178, 317] width 11 height 5
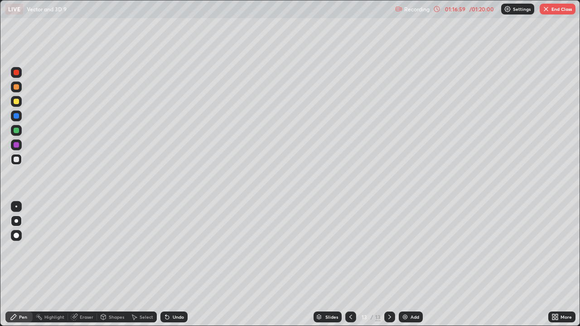
click at [171, 265] on div "Undo" at bounding box center [173, 317] width 27 height 11
click at [173, 265] on div "Undo" at bounding box center [173, 317] width 27 height 11
click at [173, 265] on div "Undo" at bounding box center [178, 317] width 11 height 5
click at [16, 116] on div at bounding box center [16, 115] width 5 height 5
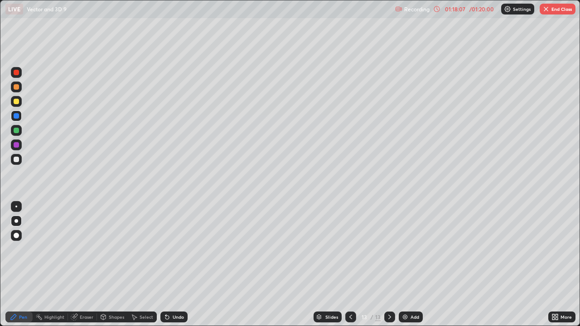
click at [177, 265] on div "Undo" at bounding box center [178, 317] width 11 height 5
click at [179, 265] on div "Undo" at bounding box center [178, 317] width 11 height 5
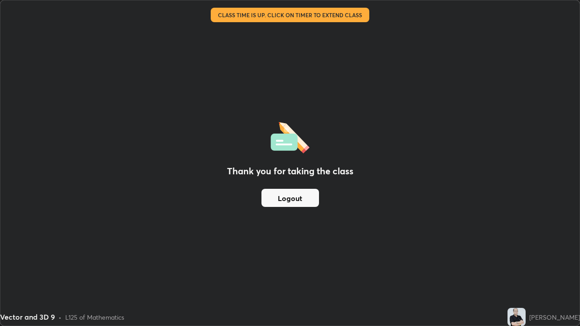
click at [300, 206] on button "Logout" at bounding box center [290, 198] width 58 height 18
